Goal: Navigation & Orientation: Understand site structure

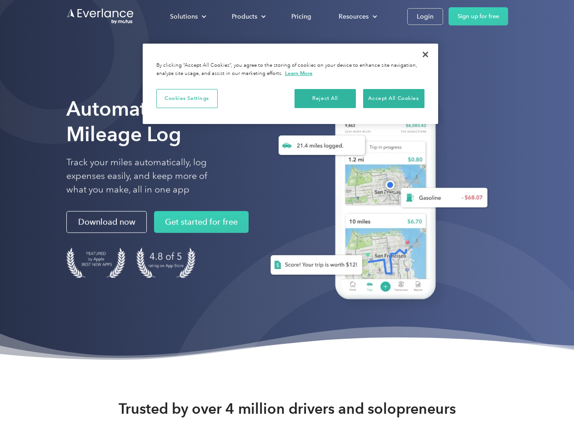
click at [188, 16] on div "Solutions" at bounding box center [184, 16] width 28 height 11
click at [248, 16] on div "Products" at bounding box center [244, 16] width 25 height 11
click at [356, 16] on div "Resources" at bounding box center [353, 16] width 30 height 11
click at [187, 98] on button "Cookies Settings" at bounding box center [186, 98] width 61 height 19
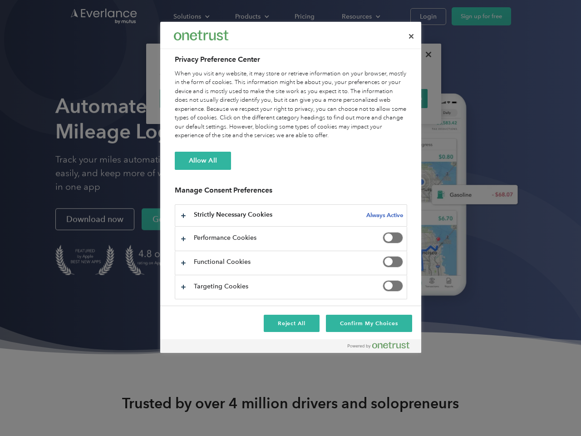
click at [325, 98] on div "When you visit any website, it may store or retrieve information on your browse…" at bounding box center [291, 104] width 233 height 71
click at [393, 98] on div "When you visit any website, it may store or retrieve information on your browse…" at bounding box center [291, 104] width 233 height 71
click at [425, 54] on div at bounding box center [290, 218] width 581 height 436
